Goal: Find specific page/section: Find specific page/section

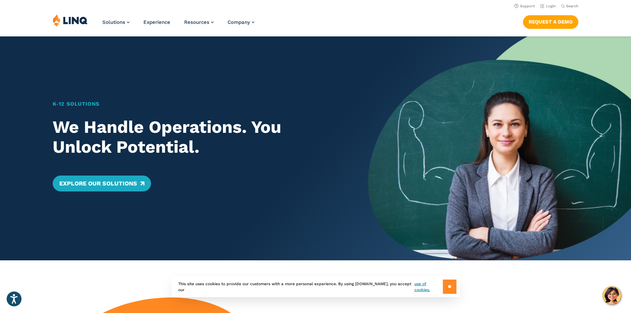
click at [445, 284] on input "**" at bounding box center [450, 286] width 14 height 14
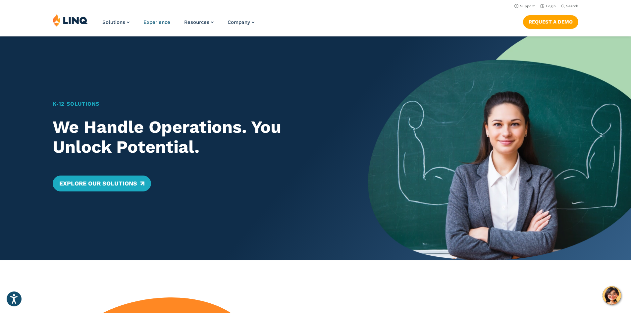
click at [161, 21] on span "Experience" at bounding box center [156, 22] width 27 height 6
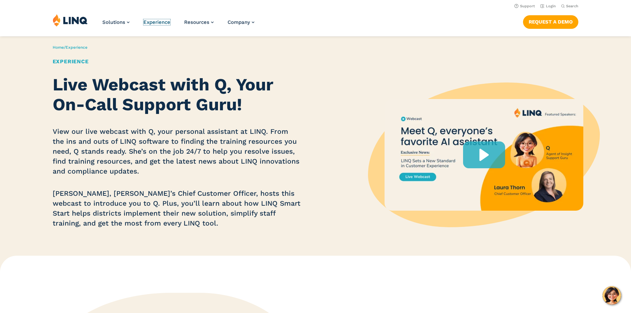
click at [161, 21] on span "Experience" at bounding box center [156, 22] width 27 height 6
